Goal: Information Seeking & Learning: Understand process/instructions

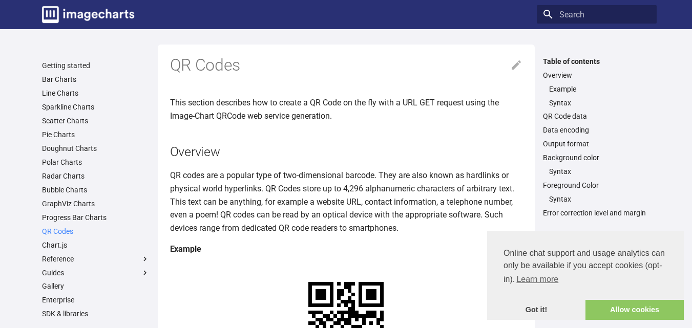
click at [65, 232] on link "QR Codes" at bounding box center [96, 231] width 108 height 9
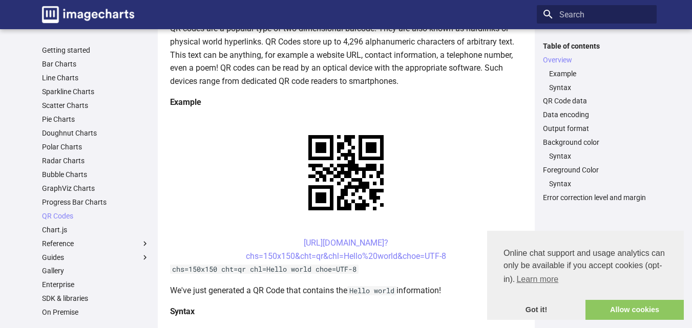
scroll to position [154, 0]
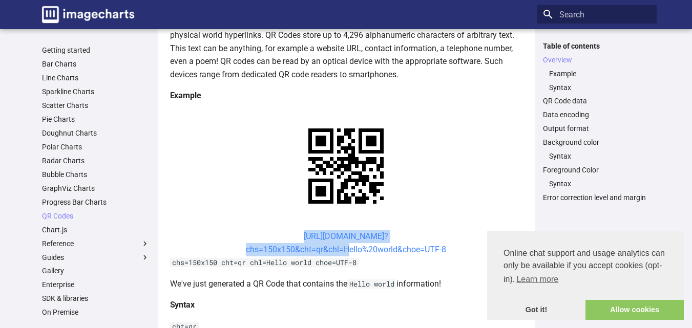
drag, startPoint x: 284, startPoint y: 235, endPoint x: 343, endPoint y: 253, distance: 61.7
click at [343, 253] on center "[URL][DOMAIN_NAME]? chs=150x150&cht=qr&chl=Hello%20world&choe=UTF-8" at bounding box center [346, 243] width 353 height 26
copy link "[URL][DOMAIN_NAME]? chs=150x150&cht=qr&chl="
